Goal: Task Accomplishment & Management: Manage account settings

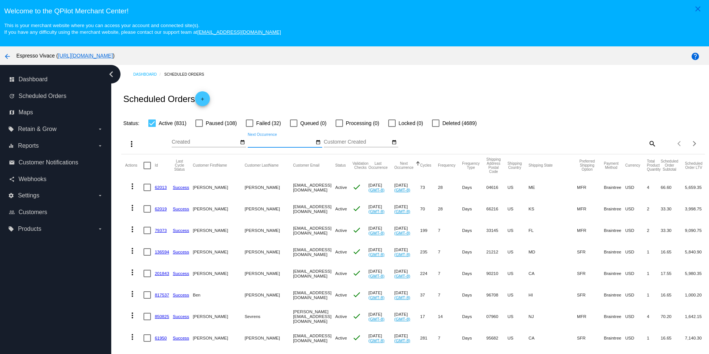
scroll to position [47, 0]
click at [243, 145] on mat-icon "date_range" at bounding box center [242, 142] width 5 height 6
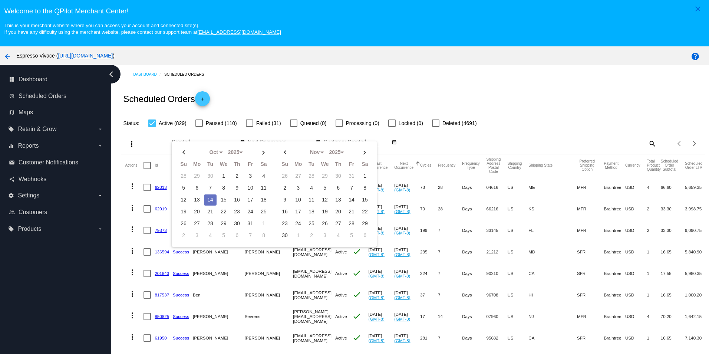
click at [210, 202] on td "14" at bounding box center [210, 199] width 13 height 11
click at [182, 213] on td "19" at bounding box center [183, 211] width 13 height 11
type input "[DATE] - [DATE]"
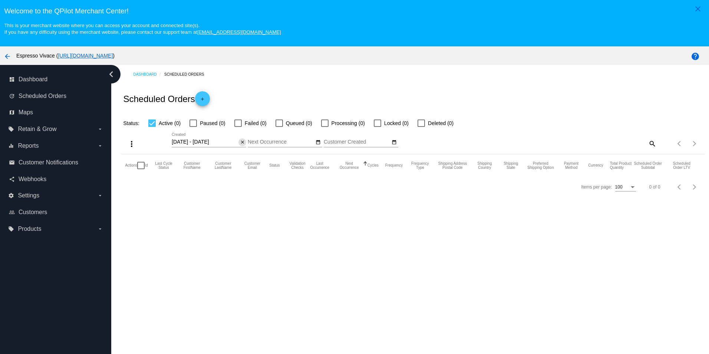
click at [241, 145] on mat-icon "close" at bounding box center [242, 142] width 5 height 6
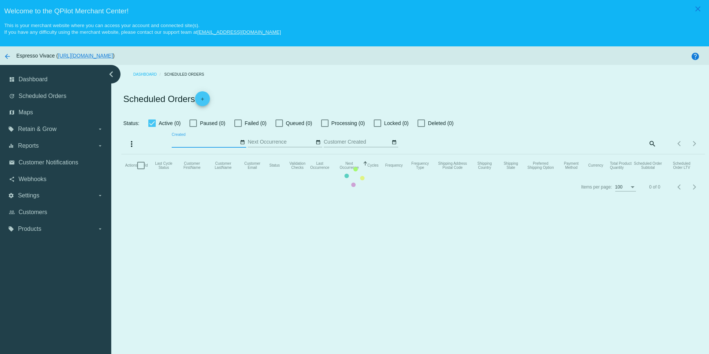
click at [241, 154] on mat-table "Actions Id Last Cycle Status Customer FirstName Customer LastName Customer Emai…" at bounding box center [412, 165] width 583 height 22
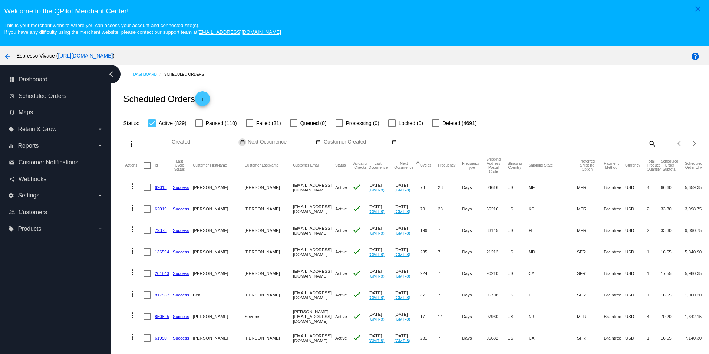
click at [243, 145] on mat-icon "date_range" at bounding box center [242, 142] width 5 height 6
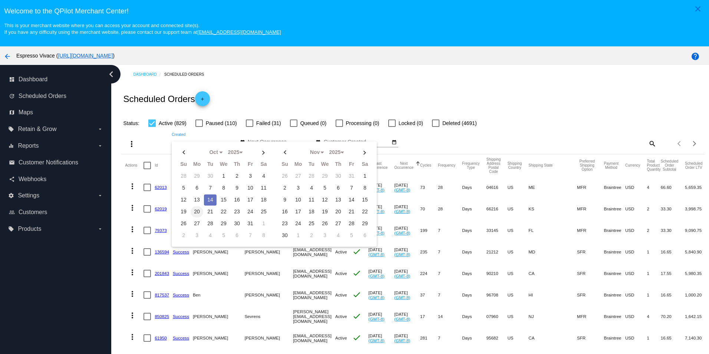
click at [198, 215] on td "20" at bounding box center [197, 211] width 13 height 11
click at [183, 225] on td "26" at bounding box center [183, 223] width 13 height 11
type input "[DATE] - [DATE]"
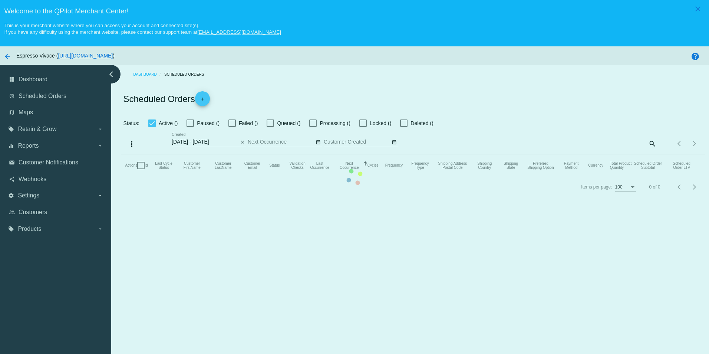
select select "9"
select select "2025"
select select "10"
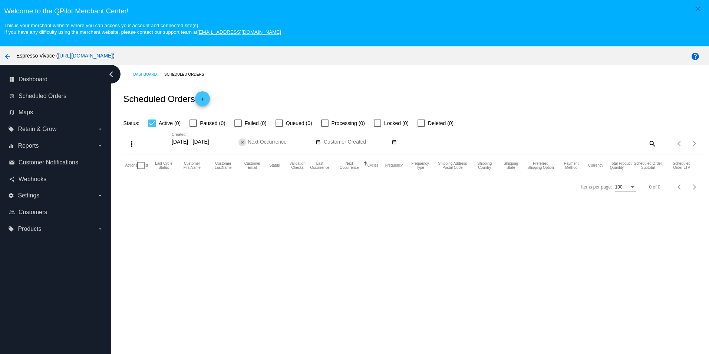
click at [239, 145] on button "close" at bounding box center [242, 142] width 8 height 8
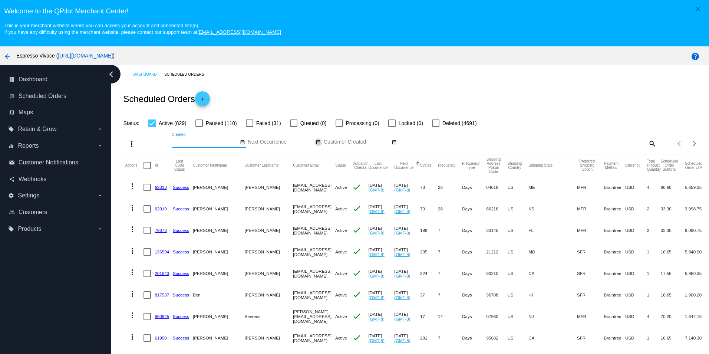
click at [317, 143] on mat-icon "date_range" at bounding box center [317, 142] width 5 height 6
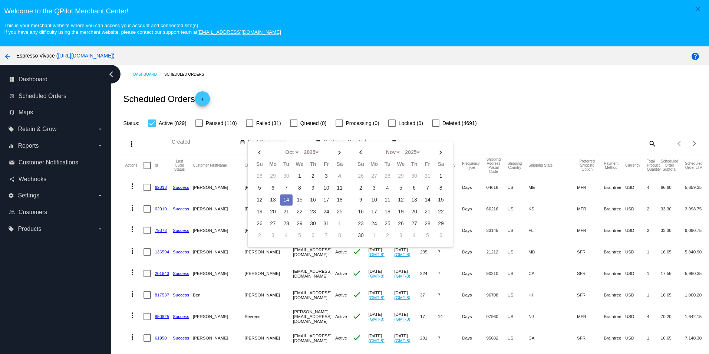
click at [284, 201] on td "14" at bounding box center [286, 199] width 13 height 11
click at [259, 212] on td "19" at bounding box center [259, 211] width 13 height 11
type input "[DATE] - [DATE]"
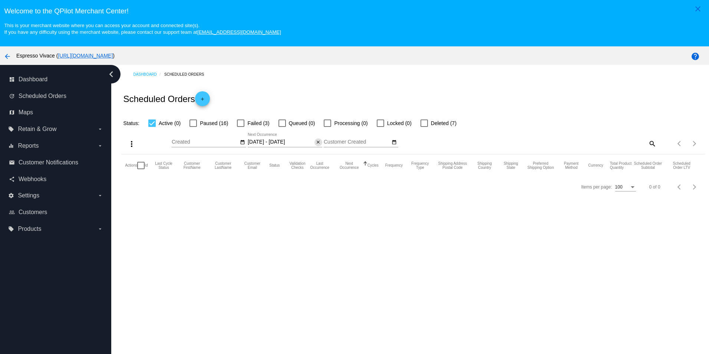
click at [318, 145] on mat-icon "close" at bounding box center [317, 142] width 5 height 6
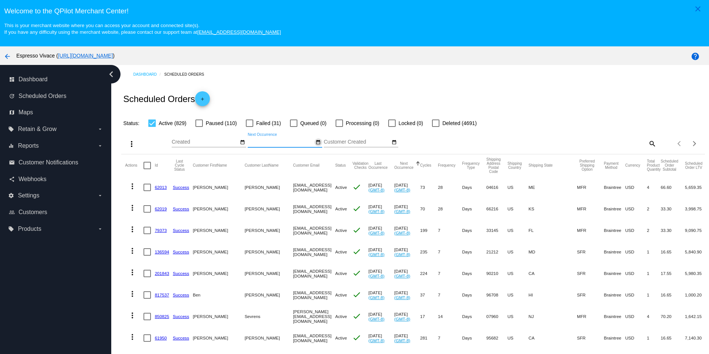
click at [317, 143] on mat-icon "date_range" at bounding box center [317, 142] width 5 height 6
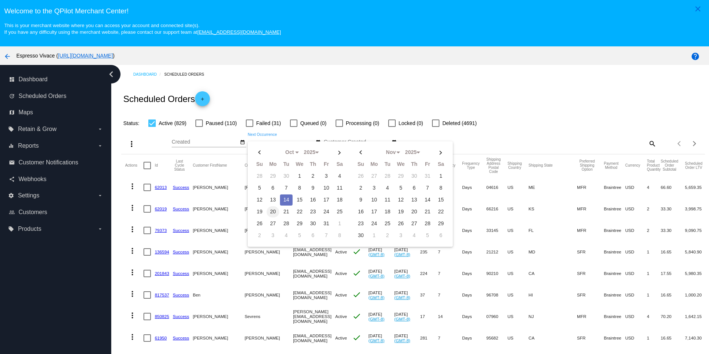
click at [272, 213] on td "20" at bounding box center [273, 211] width 13 height 11
click at [258, 223] on td "26" at bounding box center [259, 223] width 13 height 11
type input "[DATE] - [DATE]"
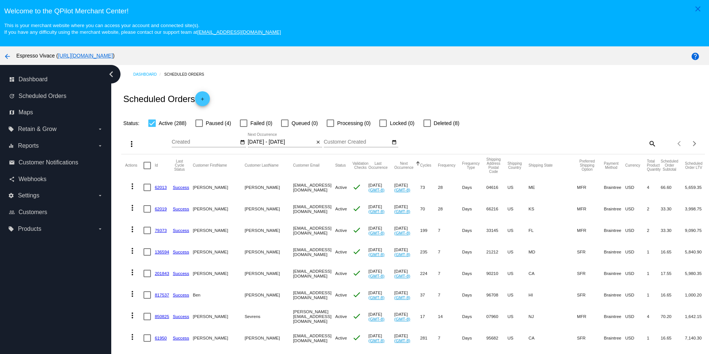
scroll to position [37, 0]
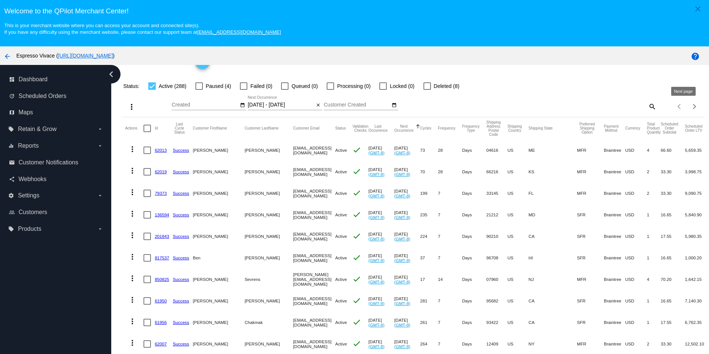
click at [690, 107] on div "Next page" at bounding box center [692, 105] width 5 height 5
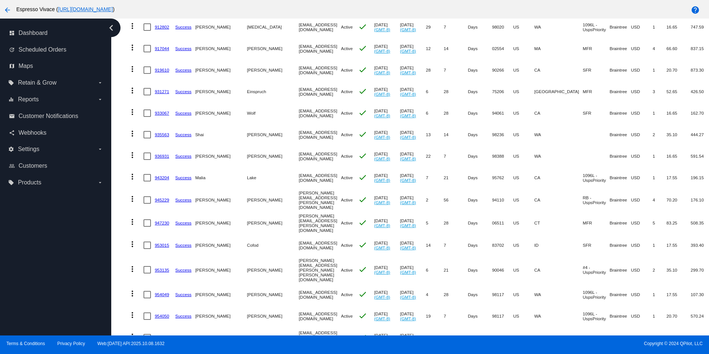
scroll to position [0, 0]
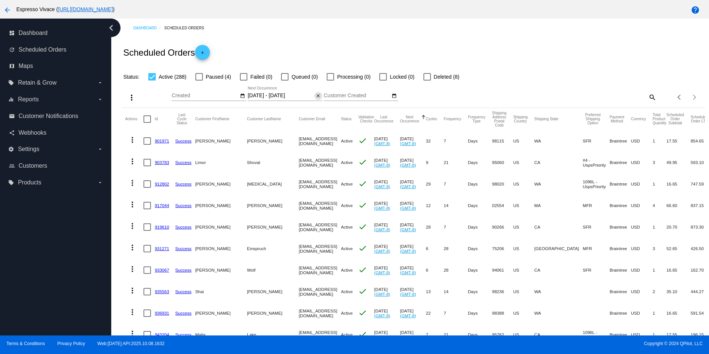
click at [317, 97] on mat-icon "close" at bounding box center [317, 96] width 5 height 6
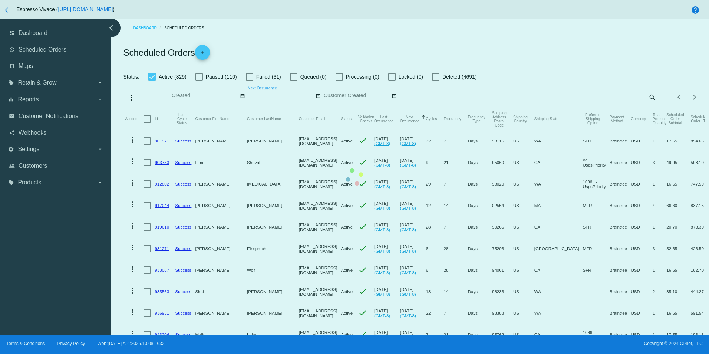
click at [317, 97] on mat-icon "date_range" at bounding box center [317, 96] width 5 height 6
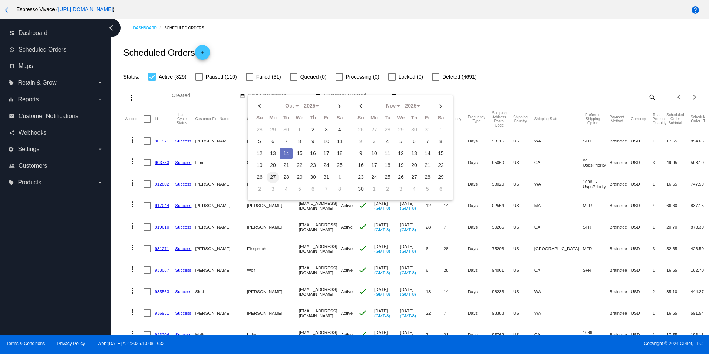
click at [271, 176] on td "27" at bounding box center [273, 177] width 13 height 11
click at [259, 189] on td "2" at bounding box center [259, 189] width 13 height 11
type input "10/27/2025 - 11/02/2025"
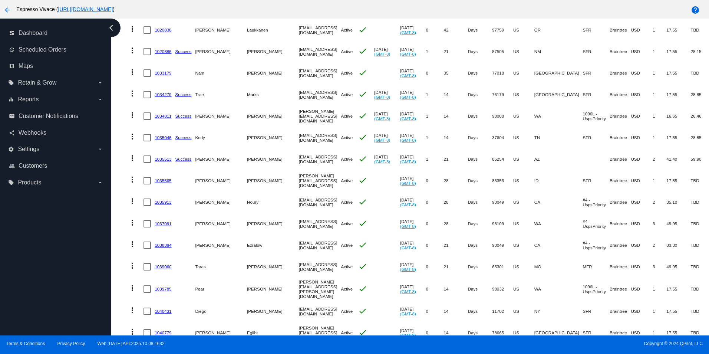
scroll to position [574, 0]
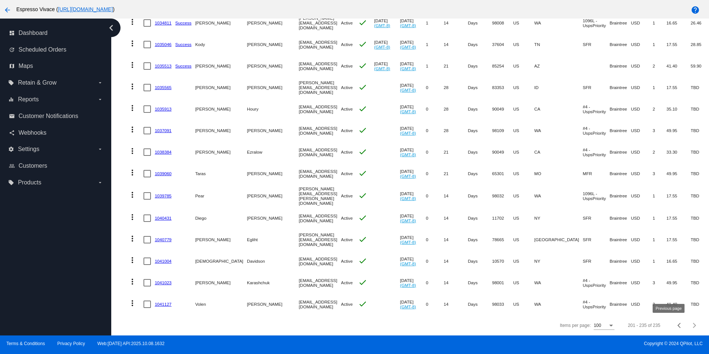
click at [677, 325] on div "Previous page" at bounding box center [679, 325] width 5 height 5
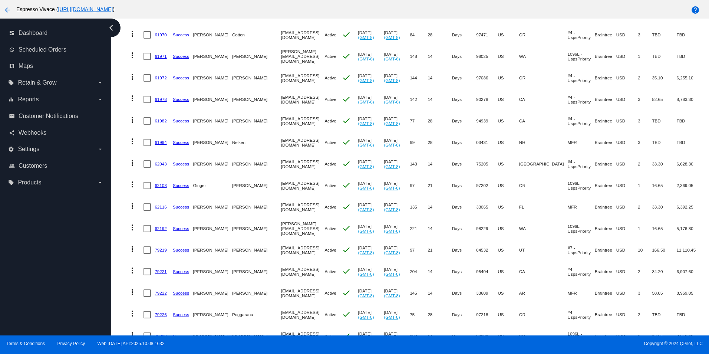
scroll to position [0, 0]
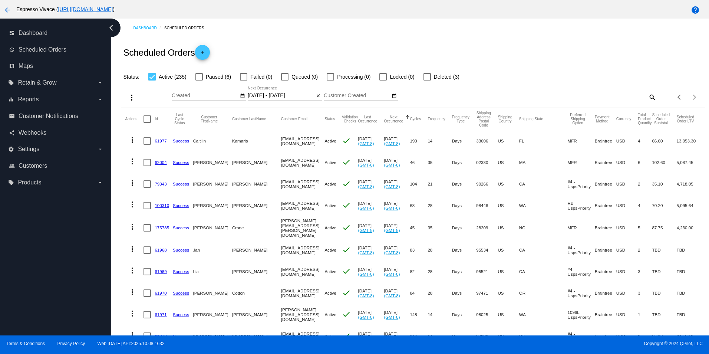
click at [163, 205] on link "100310" at bounding box center [162, 205] width 14 height 5
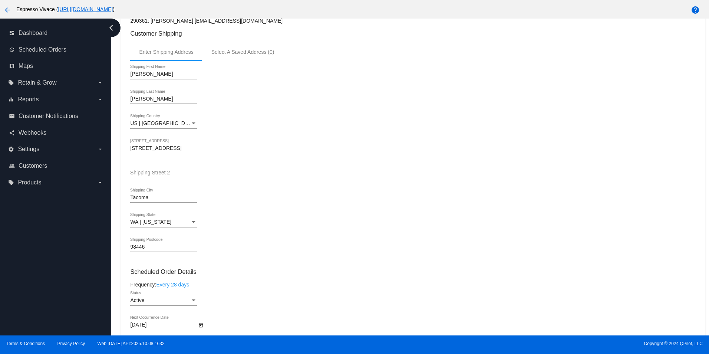
scroll to position [310, 0]
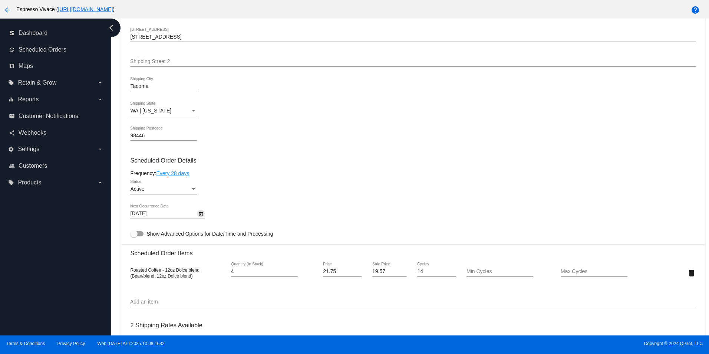
click at [201, 218] on icon "Open calendar" at bounding box center [200, 213] width 5 height 9
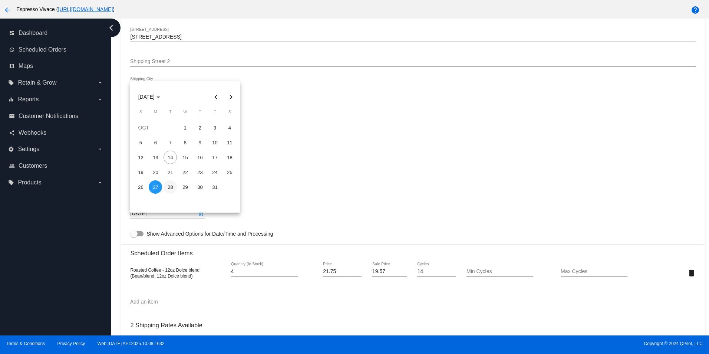
click at [172, 188] on div "28" at bounding box center [169, 186] width 13 height 13
type input "10/28/2025"
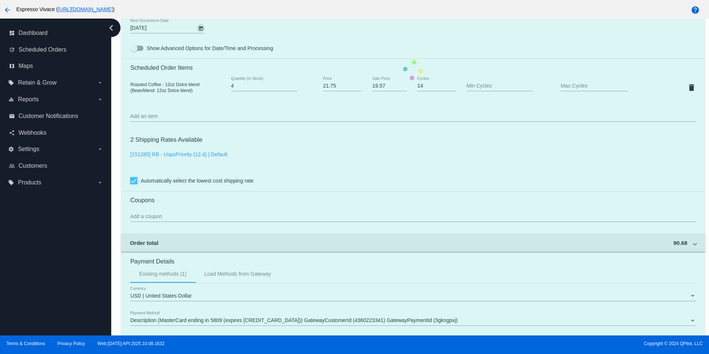
scroll to position [607, 0]
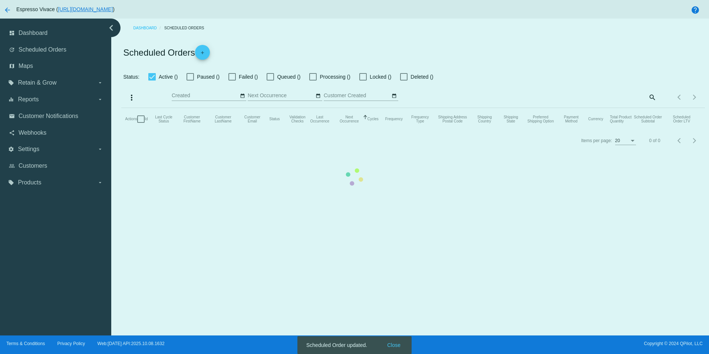
type input "10/27/2025 - 11/03/2025"
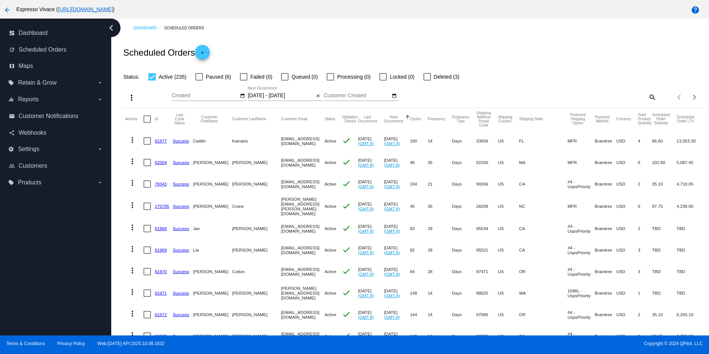
click at [647, 97] on mat-icon "search" at bounding box center [651, 96] width 9 height 11
click at [547, 97] on input "Search" at bounding box center [583, 96] width 145 height 6
type input "sullivan"
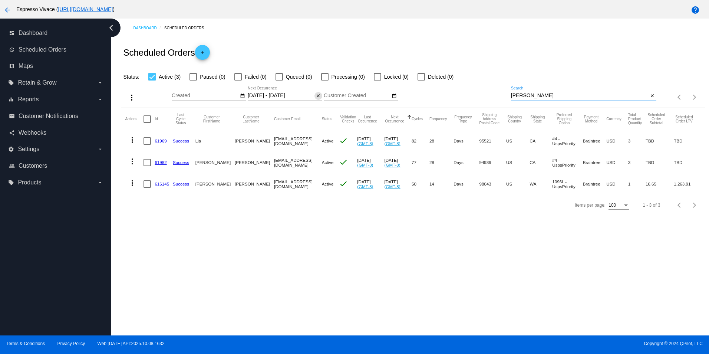
click at [319, 98] on mat-icon "close" at bounding box center [317, 96] width 5 height 6
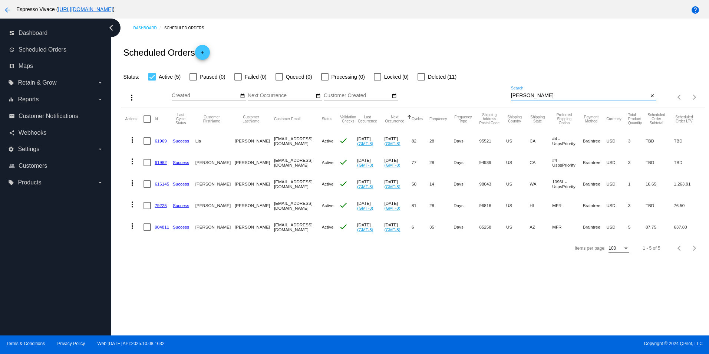
click at [547, 96] on input "sullivan" at bounding box center [580, 96] width 138 height 6
click at [650, 96] on mat-icon "close" at bounding box center [652, 96] width 5 height 6
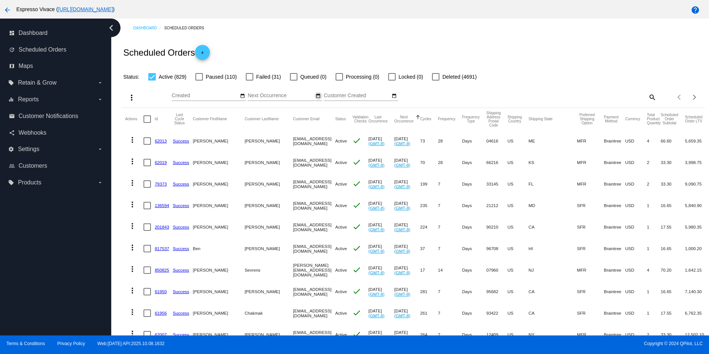
click at [318, 96] on mat-icon "date_range" at bounding box center [317, 96] width 5 height 6
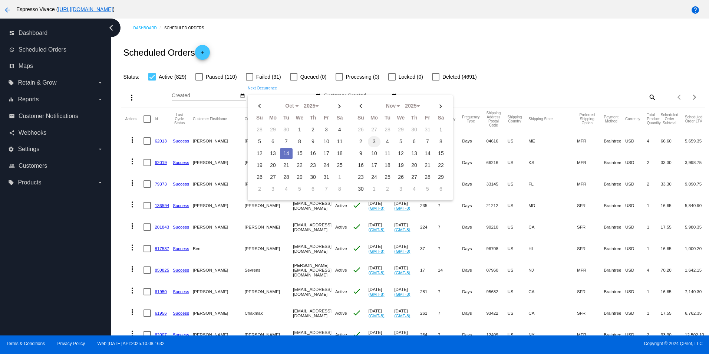
click at [373, 141] on td "3" at bounding box center [374, 141] width 13 height 11
click at [361, 152] on td "9" at bounding box center [360, 153] width 13 height 11
type input "11/03/2025 - 11/09/2025"
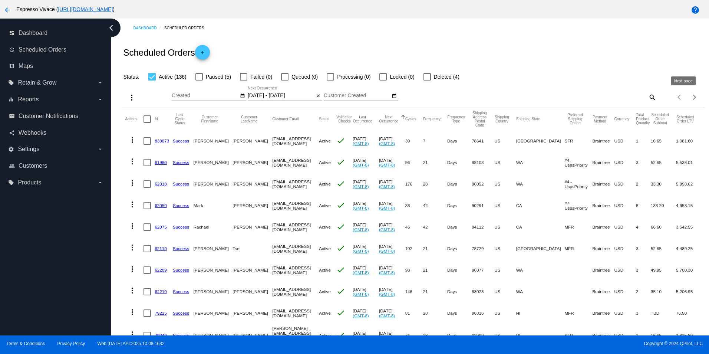
click at [690, 96] on div "Next page" at bounding box center [692, 96] width 5 height 5
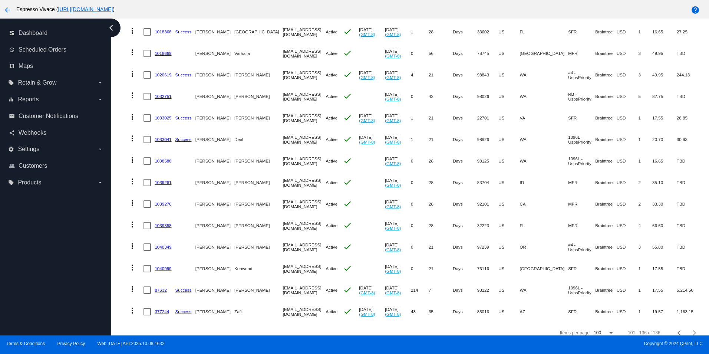
scroll to position [596, 0]
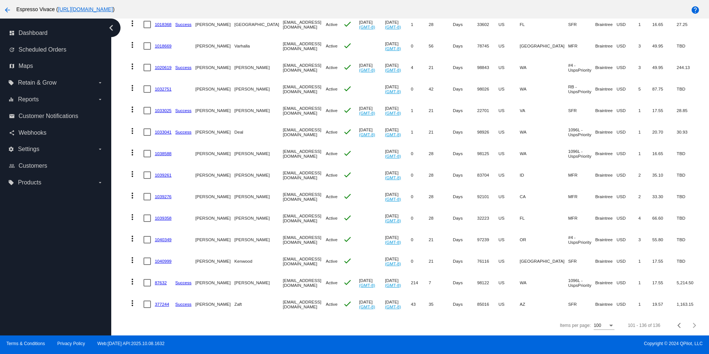
click at [163, 301] on link "377244" at bounding box center [162, 303] width 14 height 5
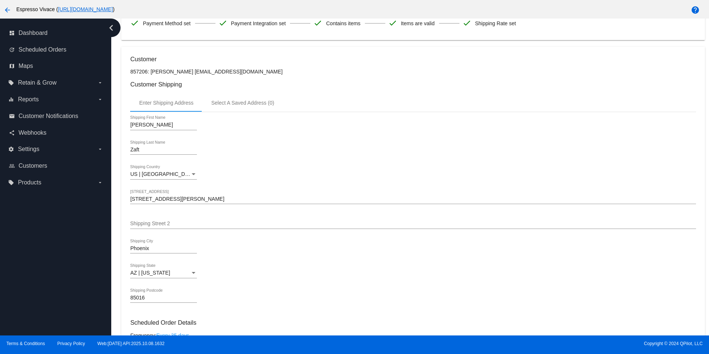
scroll to position [297, 0]
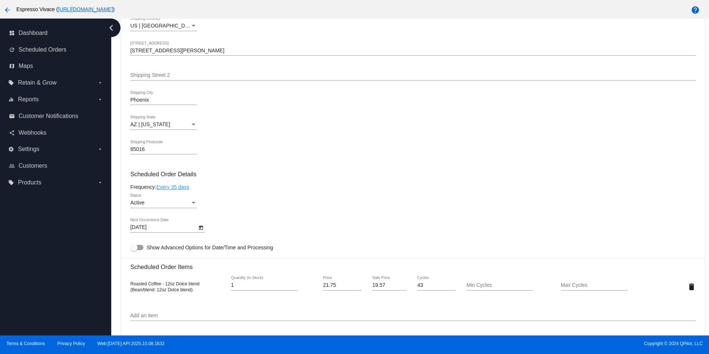
click at [201, 232] on icon "Open calendar" at bounding box center [200, 227] width 5 height 9
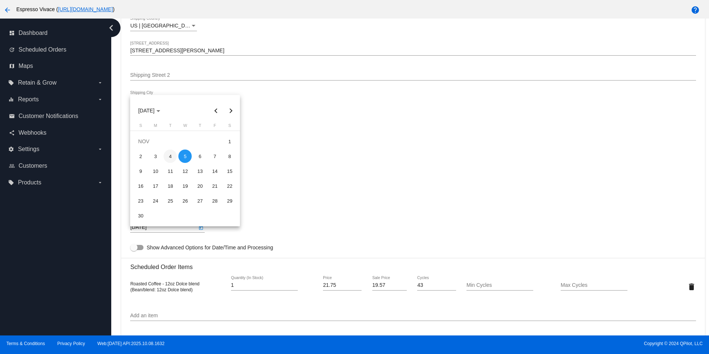
click at [170, 157] on div "4" at bounding box center [169, 155] width 13 height 13
type input "11/4/2025"
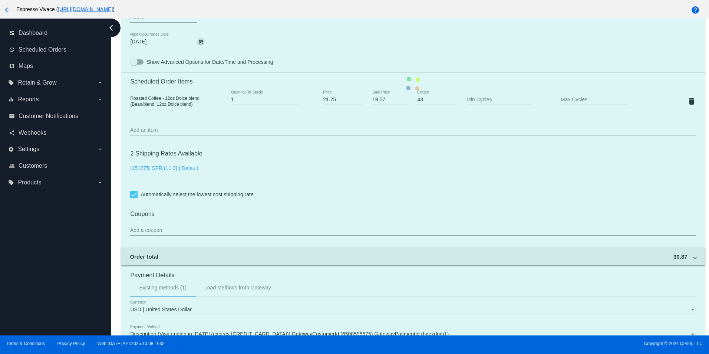
scroll to position [607, 0]
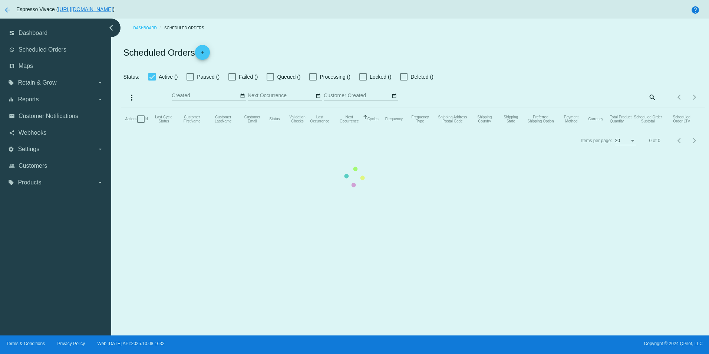
type input "11/03/2025 - 11/10/2025"
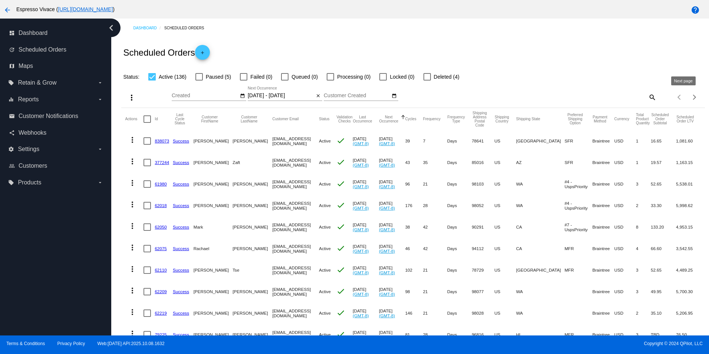
click at [690, 98] on div "Next page" at bounding box center [692, 96] width 5 height 5
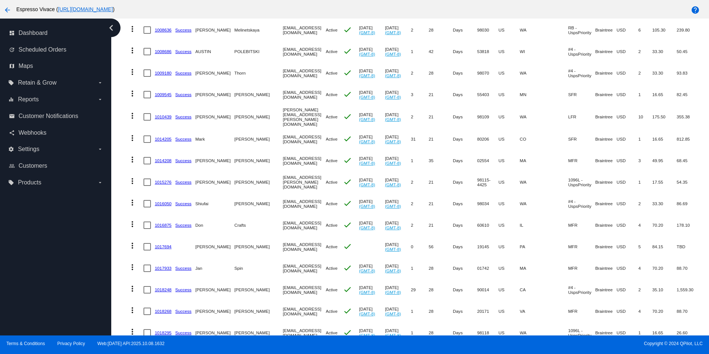
scroll to position [596, 0]
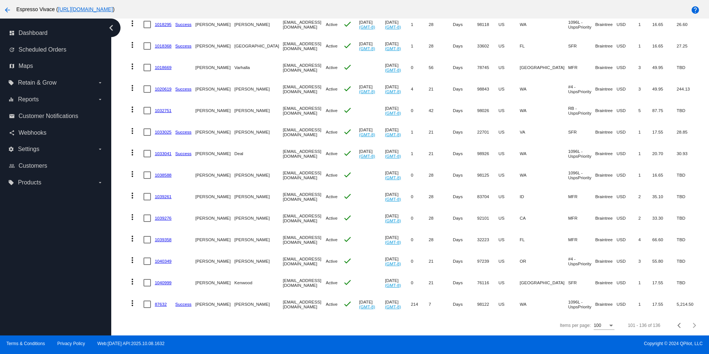
click at [160, 301] on link "87632" at bounding box center [161, 303] width 12 height 5
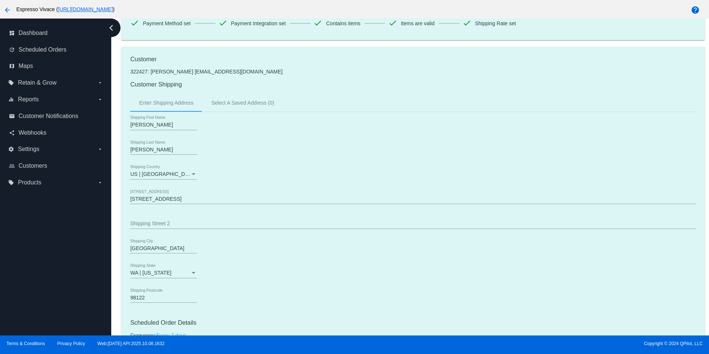
scroll to position [260, 0]
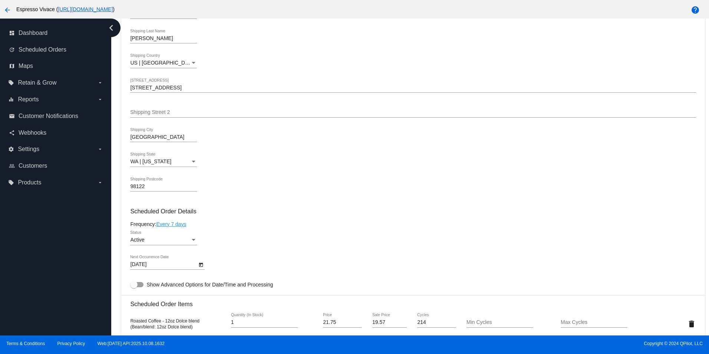
click at [141, 287] on div at bounding box center [136, 284] width 13 height 5
click at [134, 287] on input "Show Advanced Options for Date/Time and Processing" at bounding box center [133, 287] width 0 height 0
checkbox input "true"
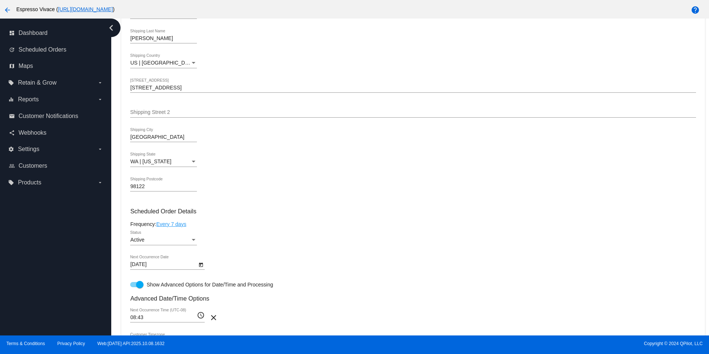
scroll to position [408, 0]
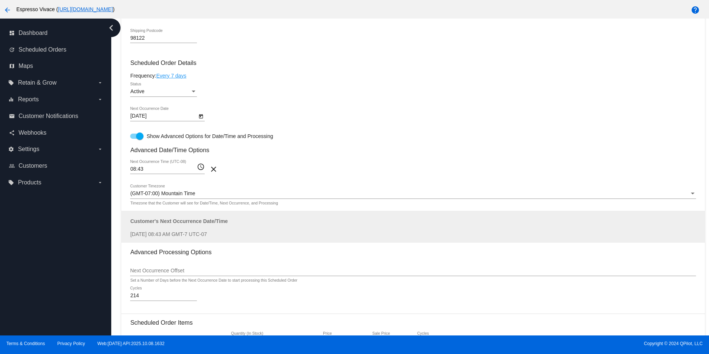
click at [199, 171] on mat-icon "access_time" at bounding box center [201, 166] width 8 height 9
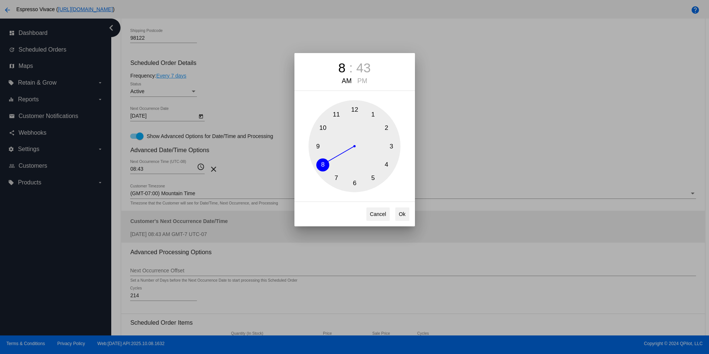
click at [366, 65] on div "43" at bounding box center [363, 67] width 14 height 15
click at [355, 110] on button "0" at bounding box center [354, 109] width 13 height 13
click at [402, 215] on button "Ok" at bounding box center [402, 213] width 14 height 13
type input "08:00"
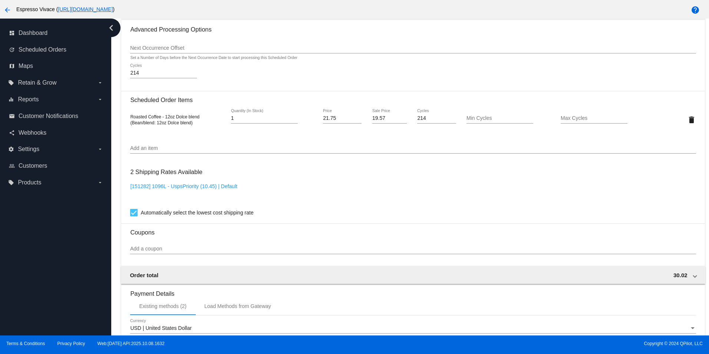
scroll to position [775, 0]
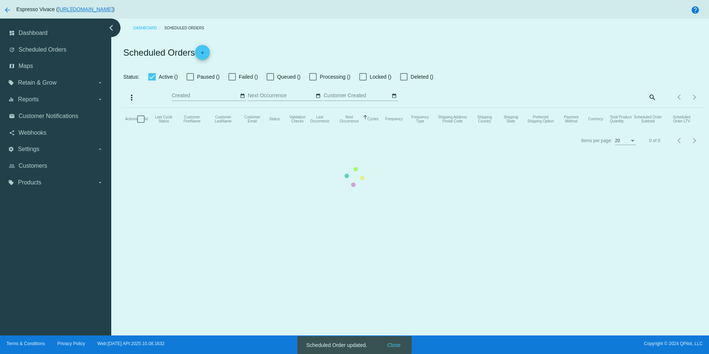
type input "11/03/2025 - 11/10/2025"
